Goal: Transaction & Acquisition: Purchase product/service

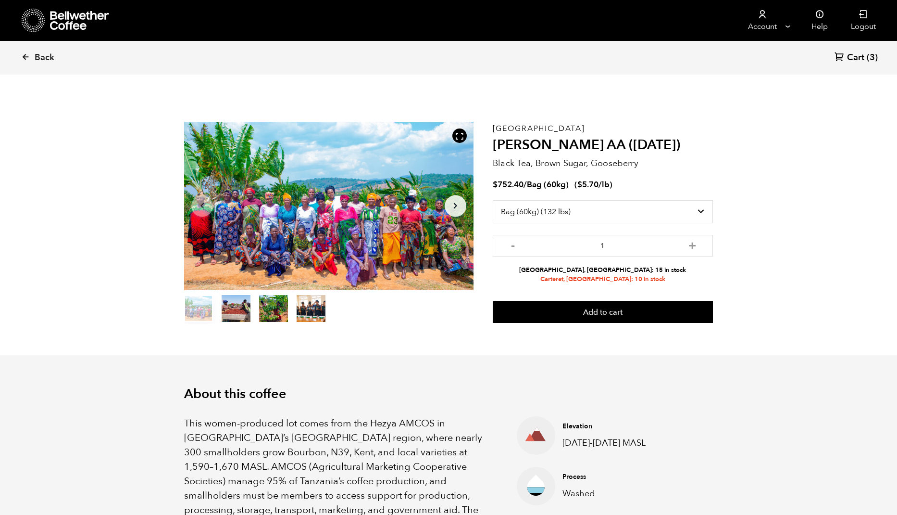
select select "bag-3"
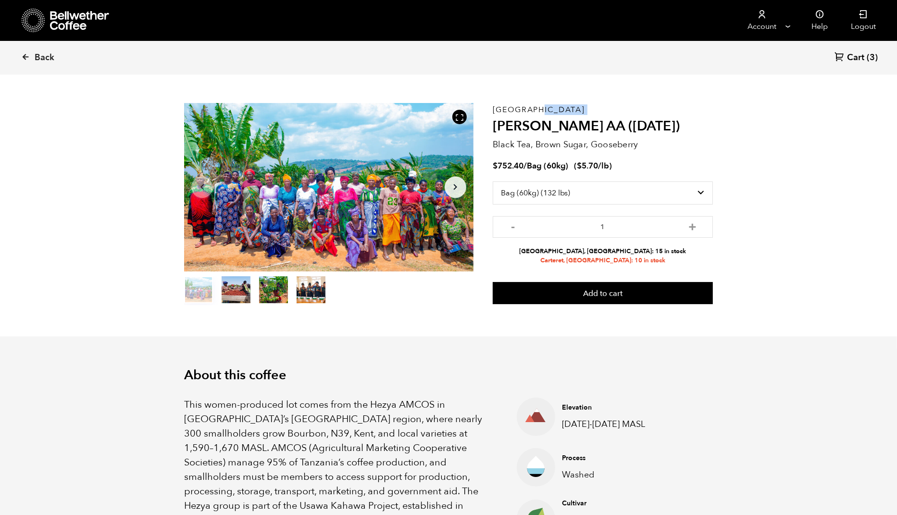
scroll to position [418, 512]
click at [512, 110] on p "[GEOGRAPHIC_DATA]" at bounding box center [603, 110] width 220 height 0
click at [587, 191] on select "Select size Bag (60kg) (132 lbs) Box (24 lbs)" at bounding box center [603, 192] width 220 height 23
click at [493, 181] on select "Select size Bag (60kg) (132 lbs) Box (24 lbs)" at bounding box center [603, 192] width 220 height 23
drag, startPoint x: 496, startPoint y: 107, endPoint x: 558, endPoint y: 107, distance: 62.5
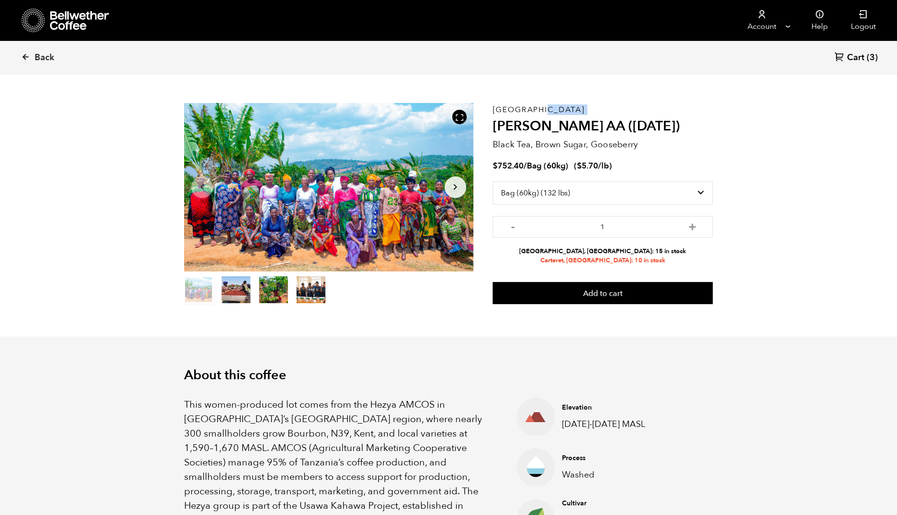
click at [558, 107] on div "[GEOGRAPHIC_DATA] Usawa Kahawa AA ([DATE]) Black Tea, Brown Sugar, Gooseberry $…" at bounding box center [603, 204] width 220 height 202
click at [556, 110] on div "[GEOGRAPHIC_DATA] Usawa Kahawa AA ([DATE]) Black Tea, Brown Sugar, Gooseberry $…" at bounding box center [603, 204] width 220 height 202
drag, startPoint x: 494, startPoint y: 126, endPoint x: 705, endPoint y: 127, distance: 210.2
click at [705, 127] on h2 "[PERSON_NAME] AA ([DATE])" at bounding box center [603, 126] width 220 height 16
copy h2 "[PERSON_NAME] AA ([DATE])"
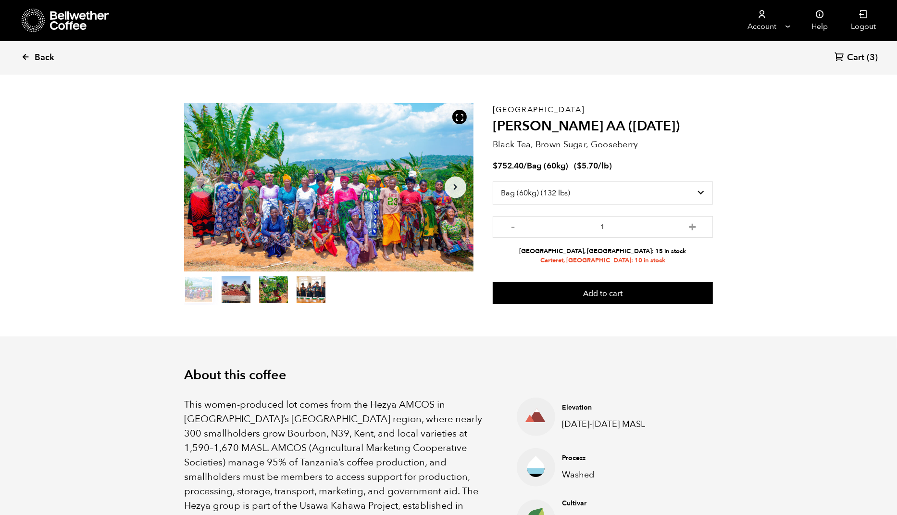
click at [25, 57] on icon at bounding box center [25, 56] width 9 height 9
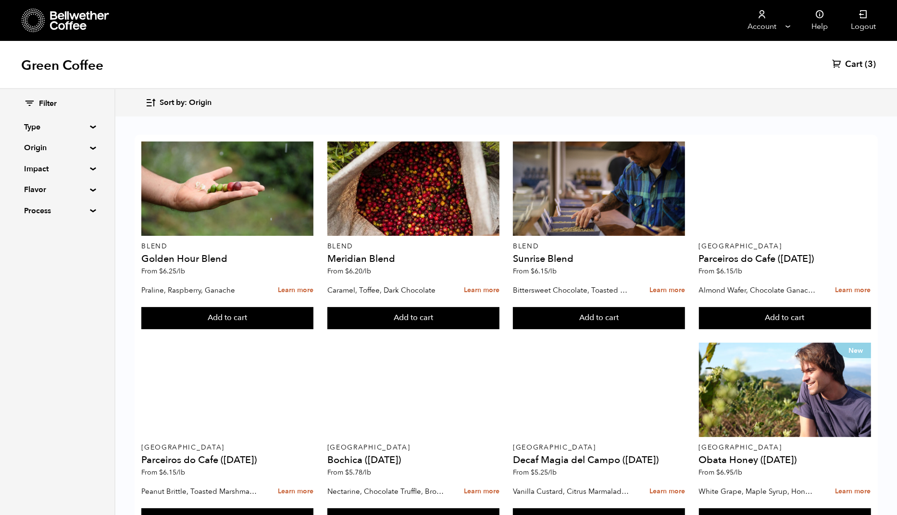
scroll to position [1, 0]
